Goal: Task Accomplishment & Management: Manage account settings

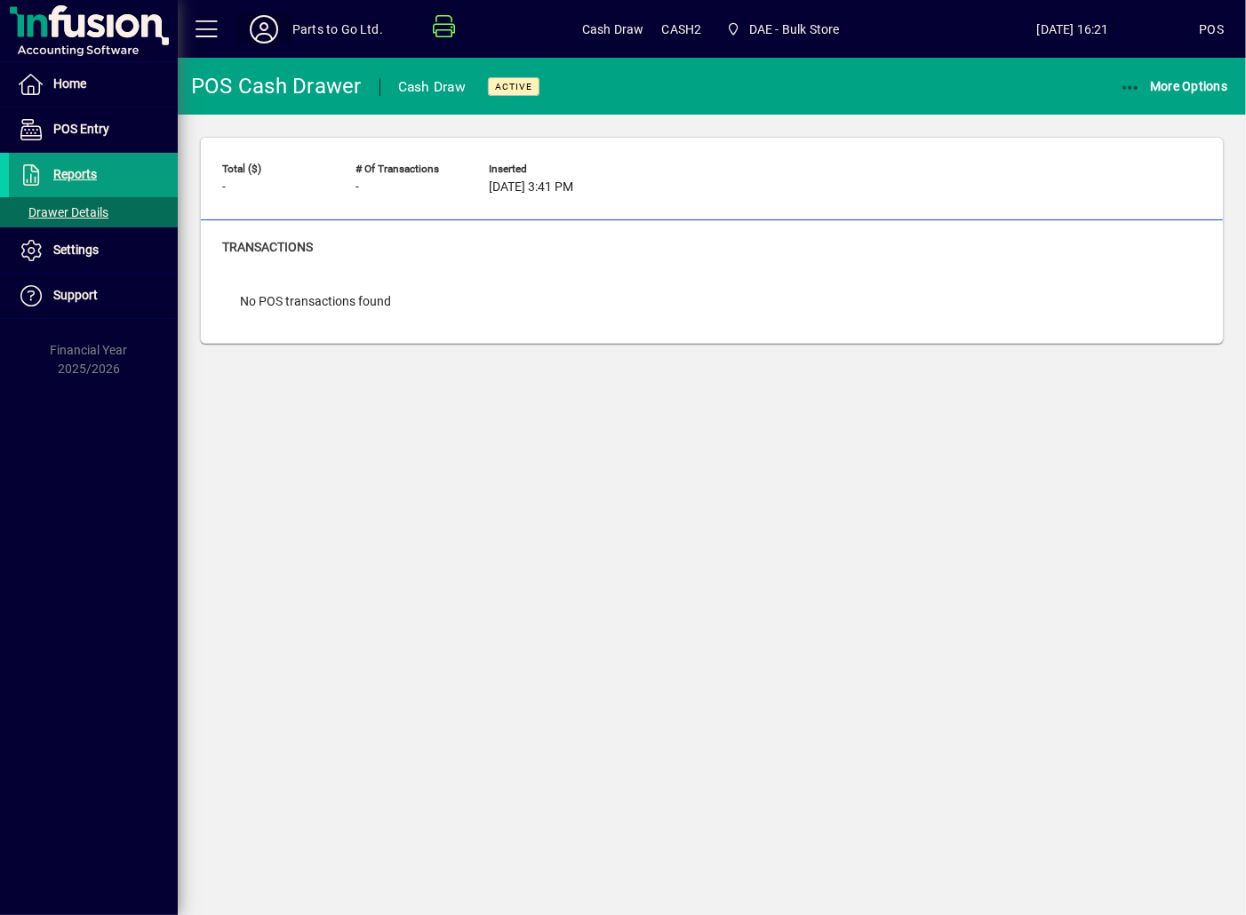
click at [291, 28] on span at bounding box center [263, 29] width 57 height 43
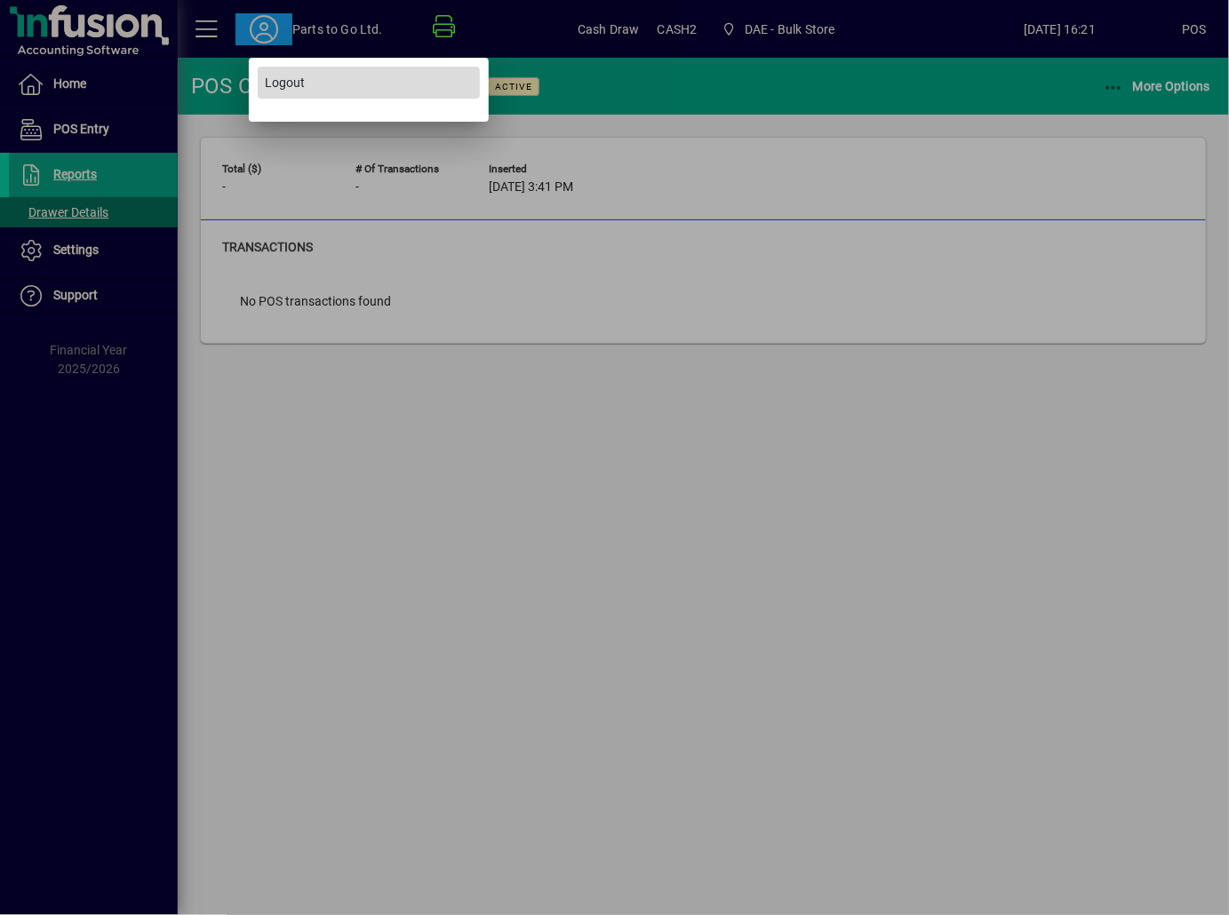
click at [289, 88] on span "Logout" at bounding box center [285, 83] width 40 height 19
